Goal: Information Seeking & Learning: Learn about a topic

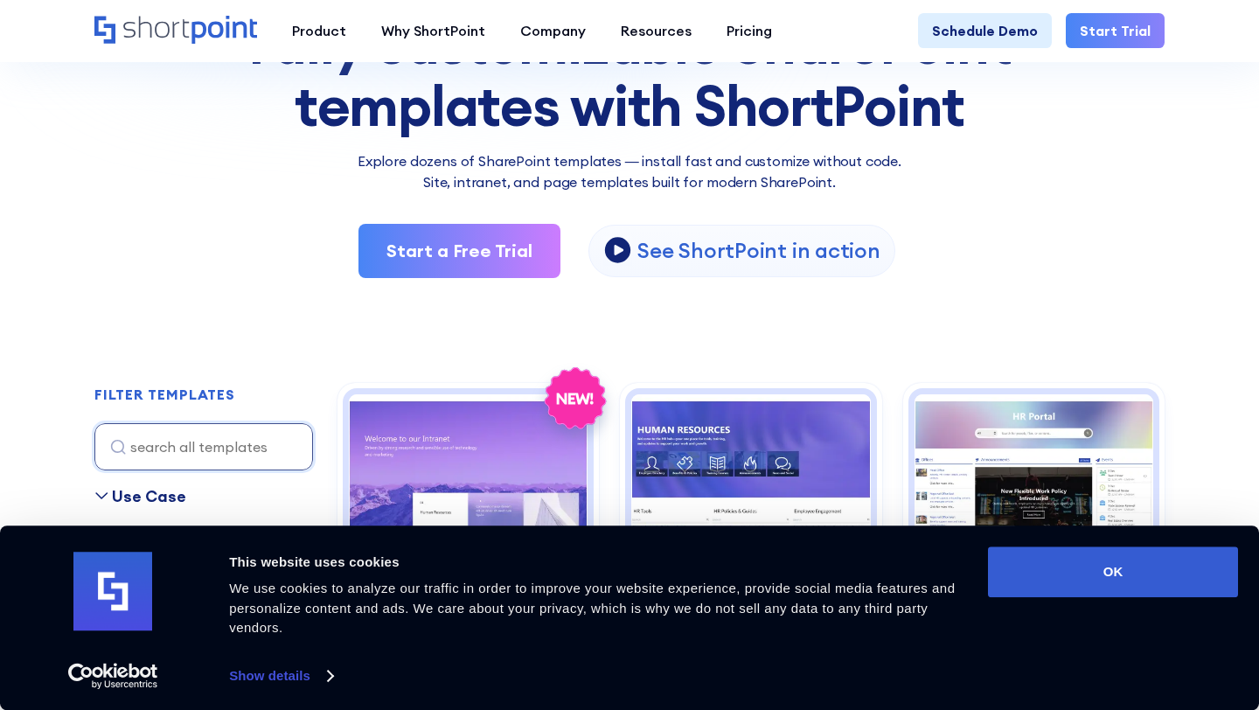
scroll to position [735, 0]
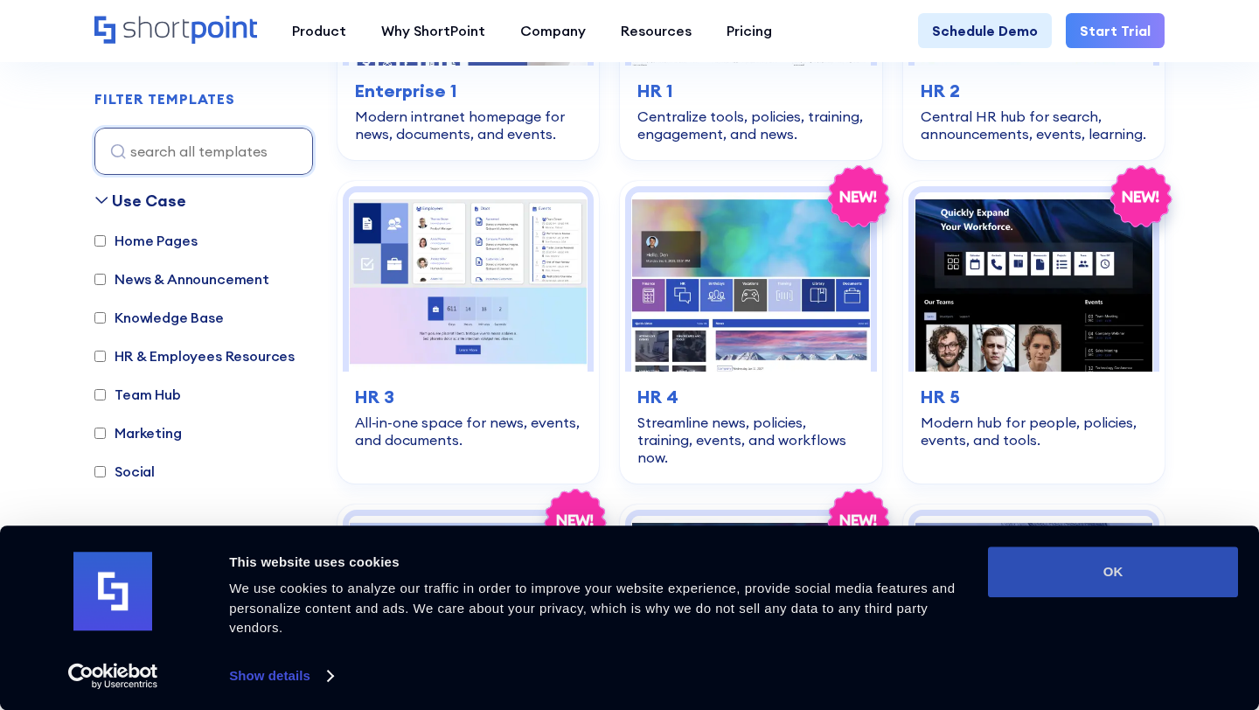
click at [1118, 554] on button "OK" at bounding box center [1113, 572] width 250 height 51
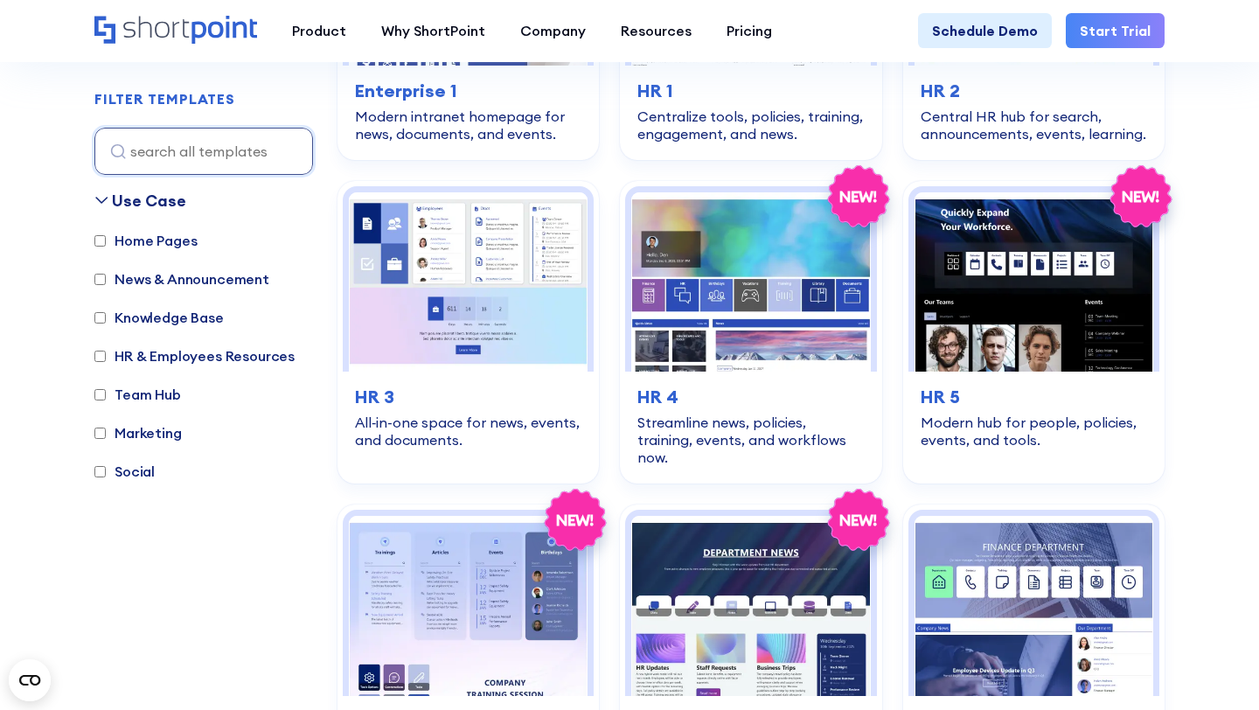
scroll to position [0, 0]
click at [101, 242] on input "Home Pages" at bounding box center [99, 240] width 11 height 11
checkbox input "true"
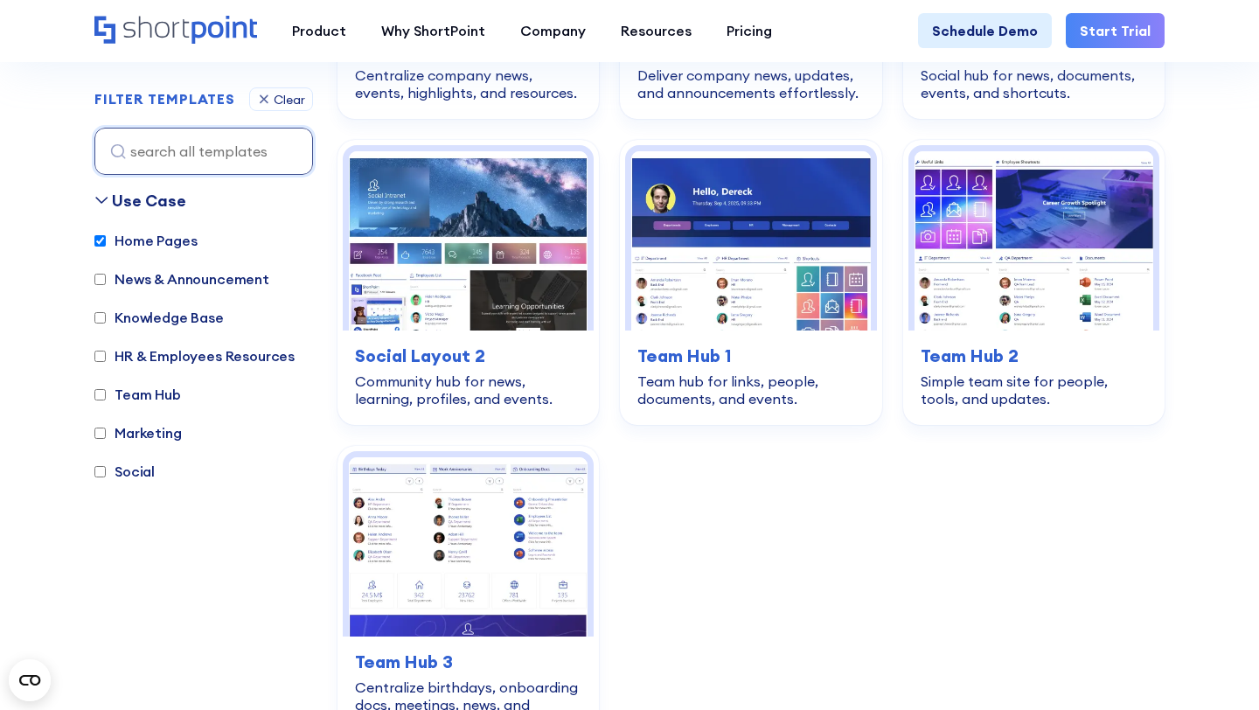
scroll to position [2784, 0]
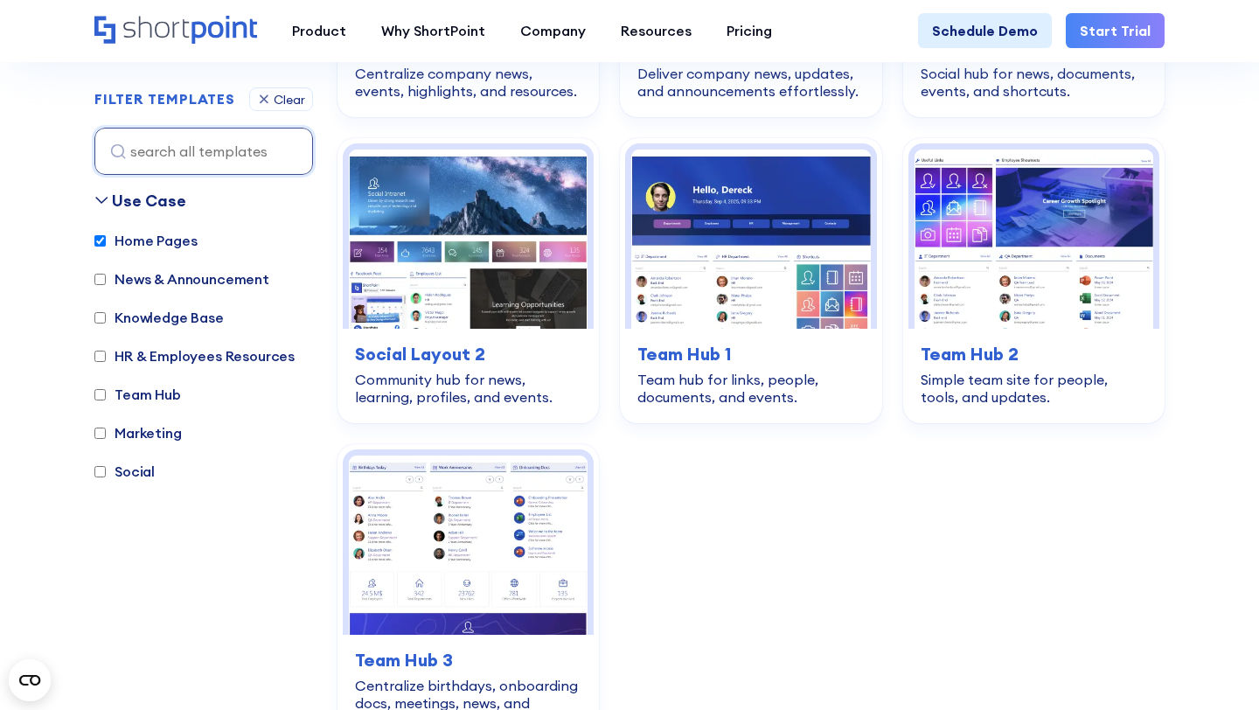
click at [102, 275] on input "News & Announcement" at bounding box center [99, 279] width 11 height 11
checkbox input "true"
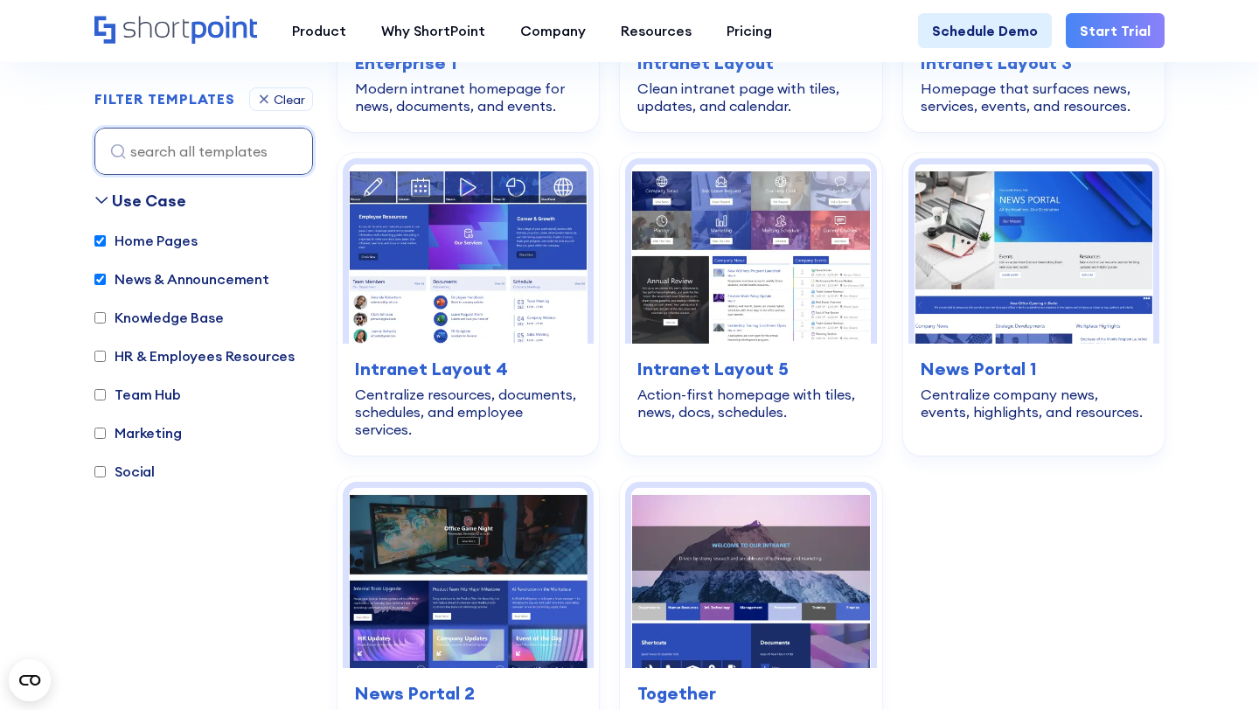
scroll to position [522, 0]
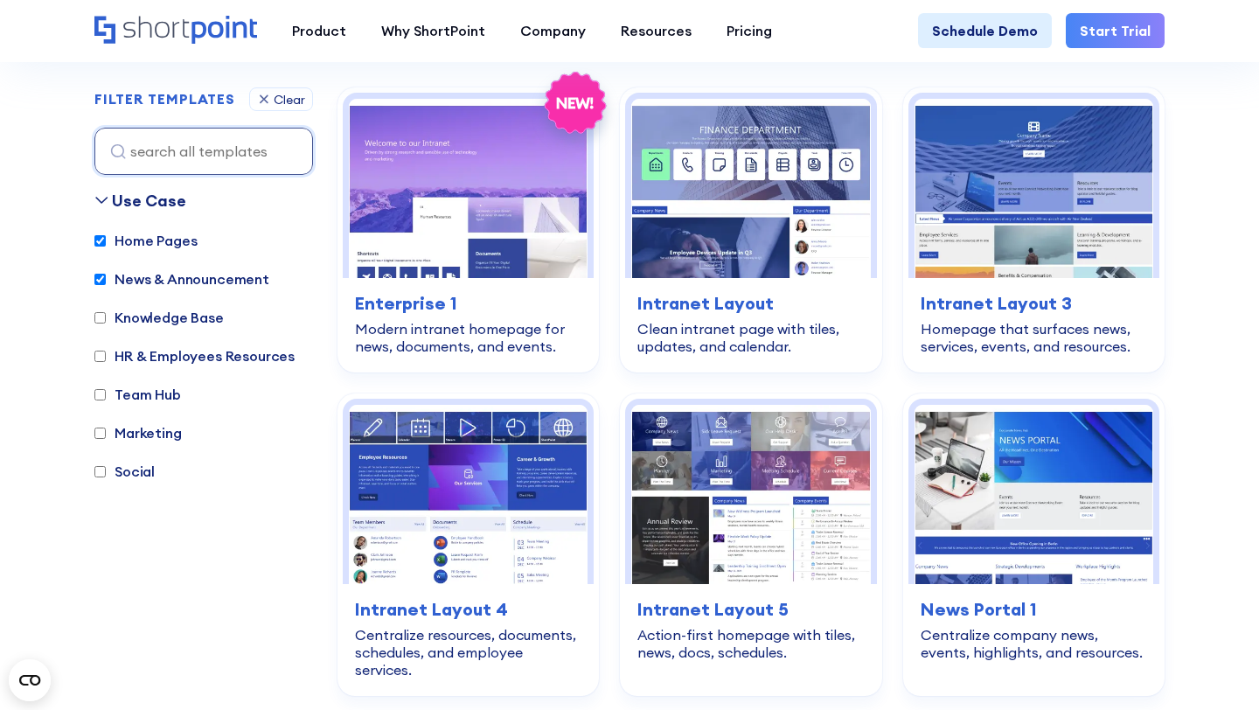
click at [100, 318] on input "Knowledge Base" at bounding box center [99, 317] width 11 height 11
checkbox input "true"
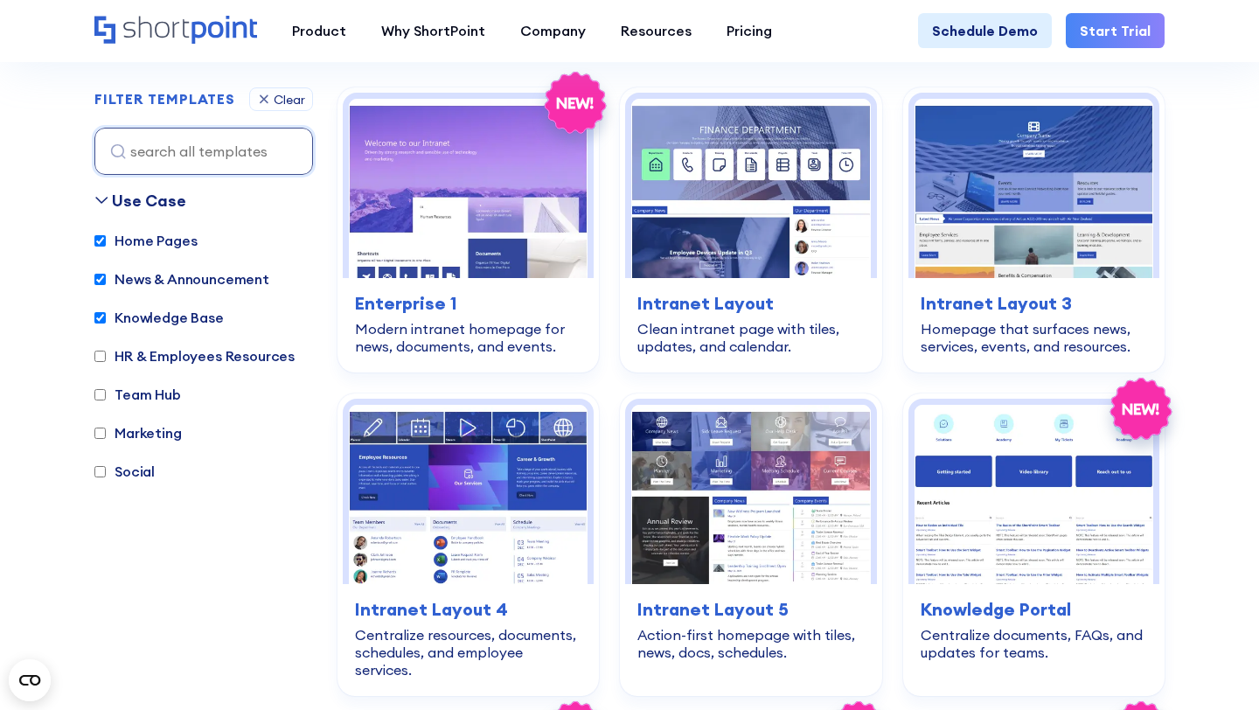
click at [101, 352] on input "HR & Employees Resources" at bounding box center [99, 356] width 11 height 11
checkbox input "true"
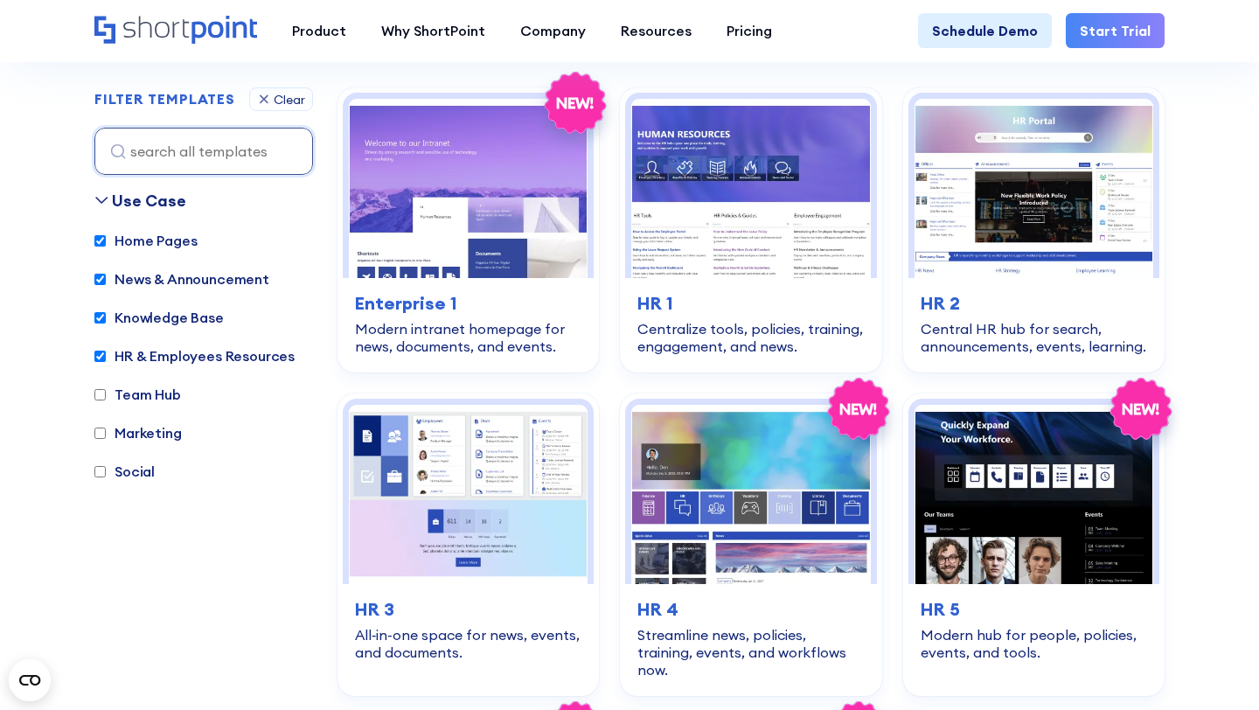
click at [103, 396] on input "Team Hub" at bounding box center [99, 394] width 11 height 11
checkbox input "true"
click at [101, 432] on input "Marketing" at bounding box center [99, 433] width 11 height 11
checkbox input "true"
click at [99, 474] on input "Social" at bounding box center [99, 471] width 11 height 11
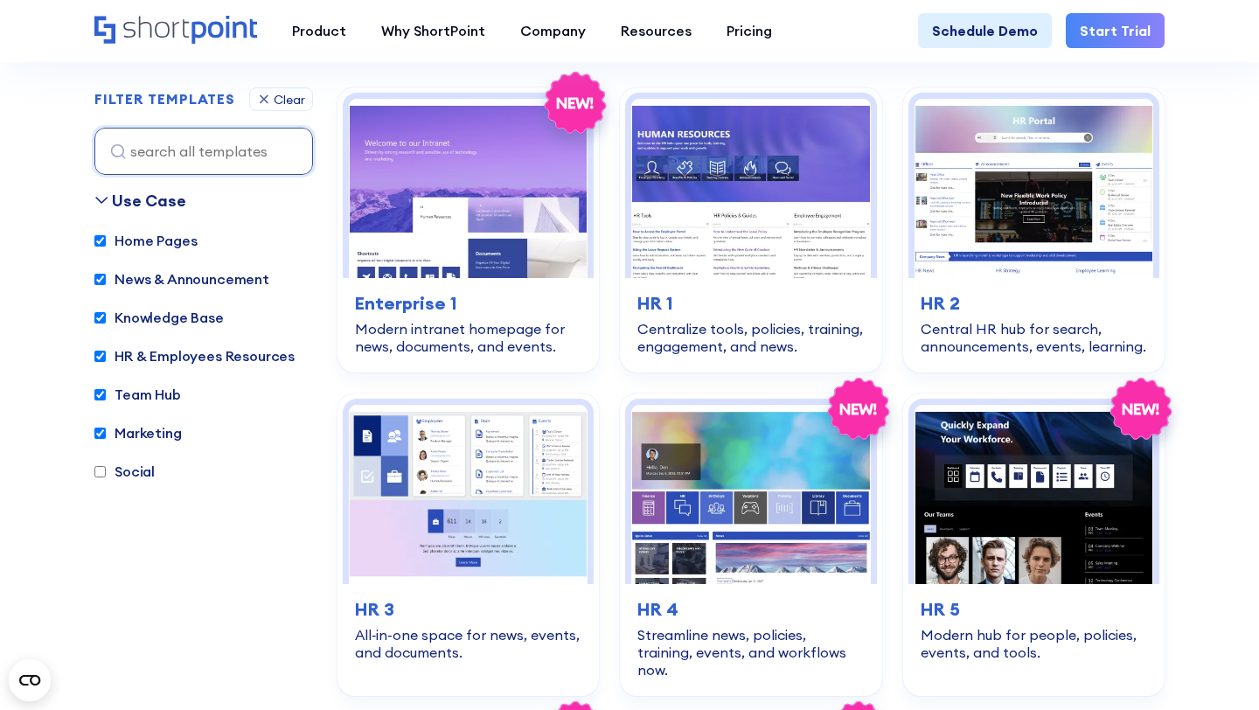
checkbox input "true"
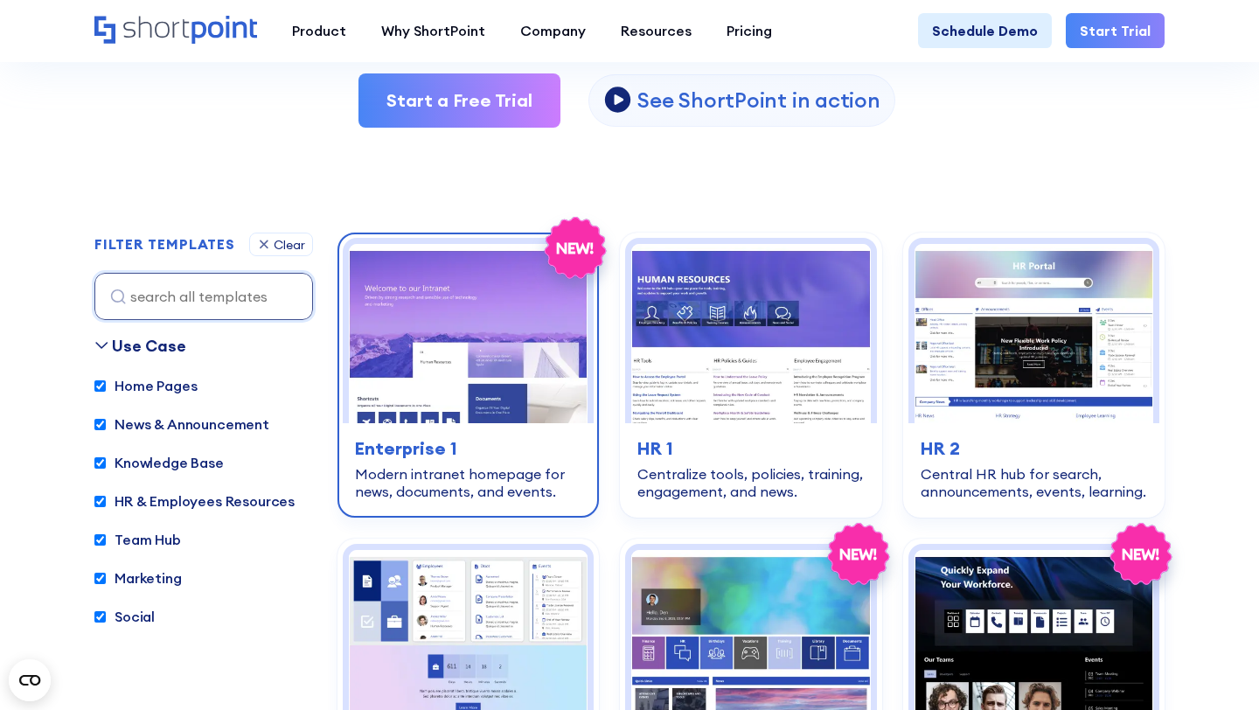
scroll to position [374, 0]
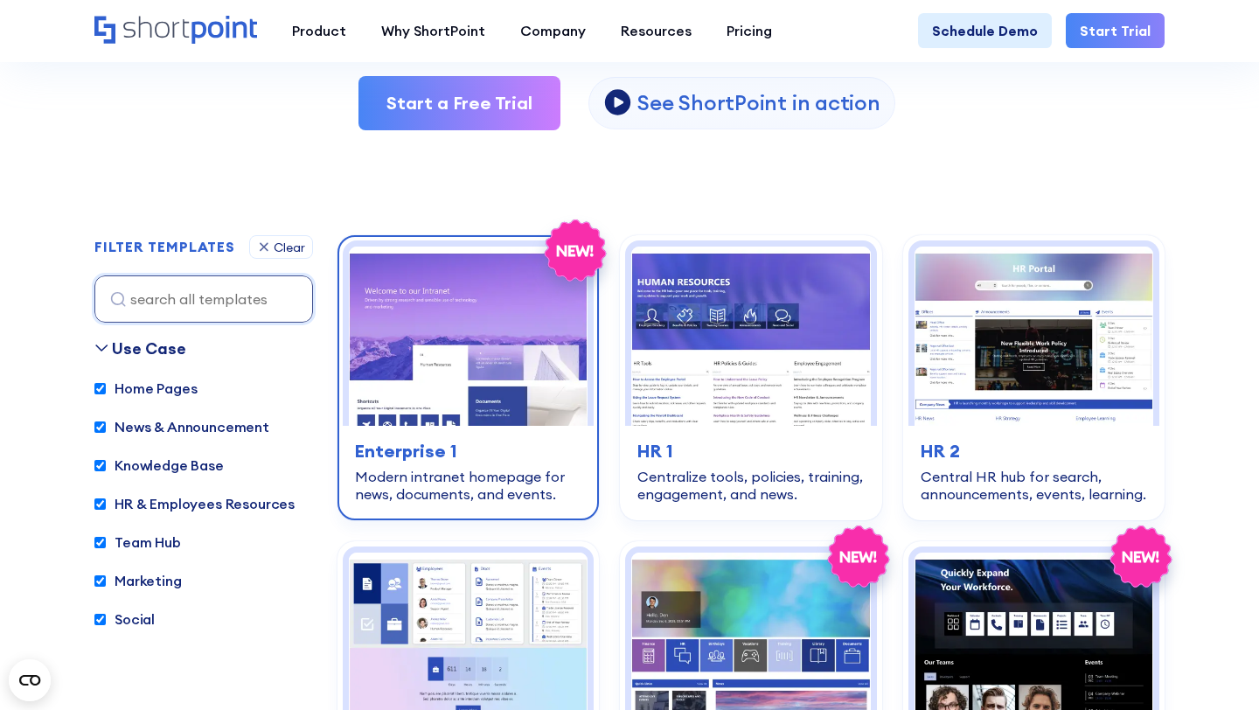
click at [506, 348] on img at bounding box center [468, 336] width 239 height 179
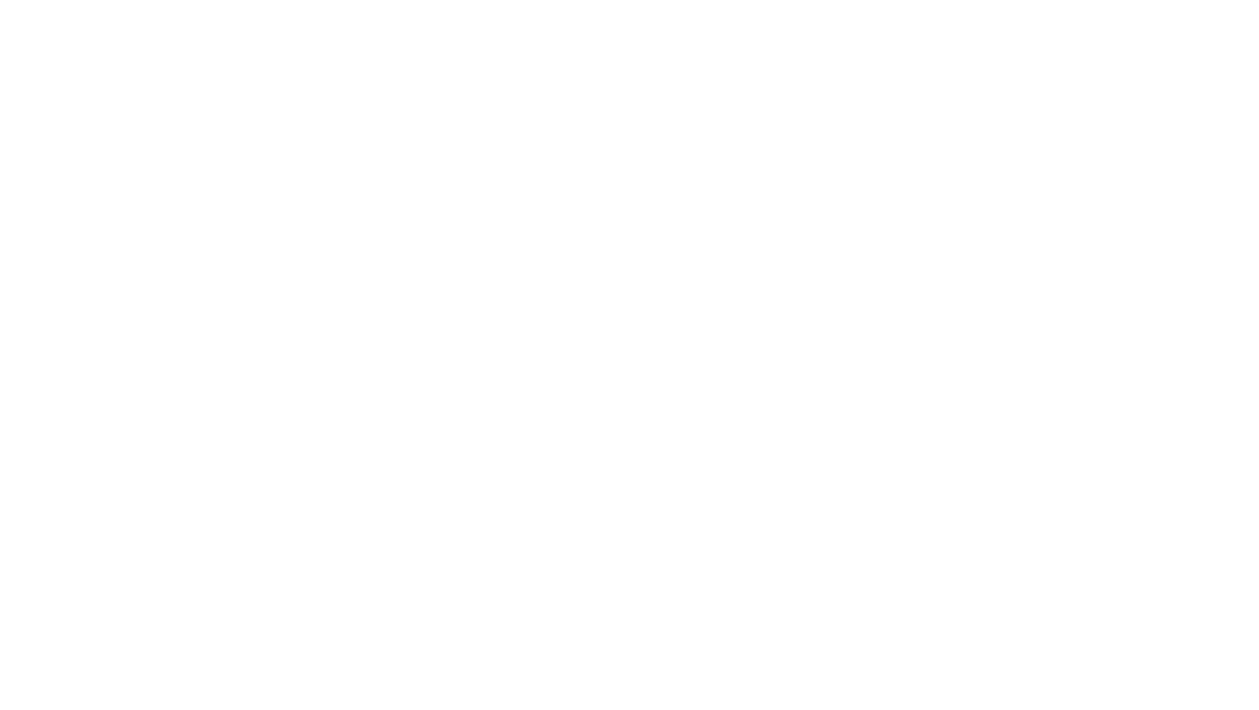
scroll to position [374, 0]
